Goal: Information Seeking & Learning: Learn about a topic

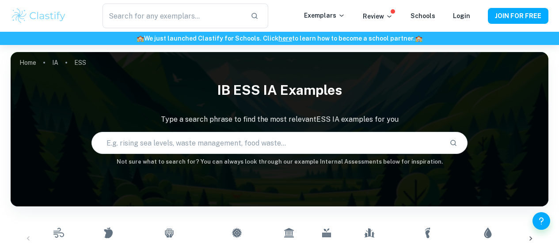
scroll to position [221, 0]
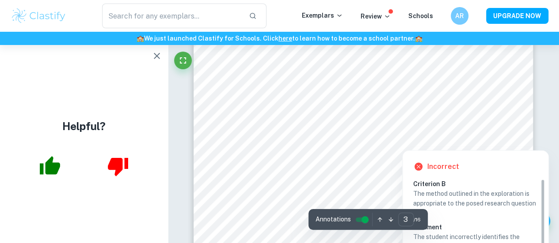
scroll to position [1105, 0]
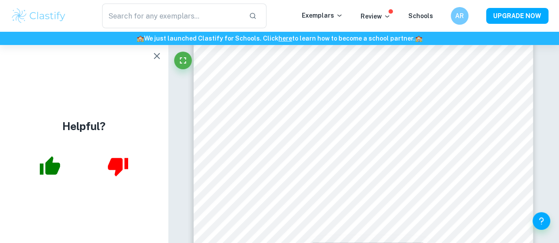
scroll to position [88, 0]
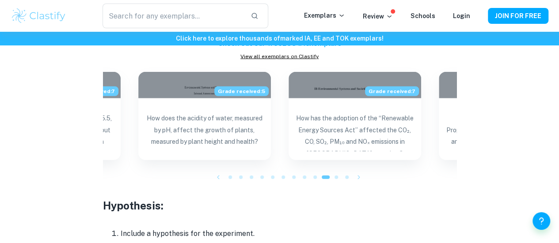
scroll to position [1105, 0]
